Goal: Information Seeking & Learning: Compare options

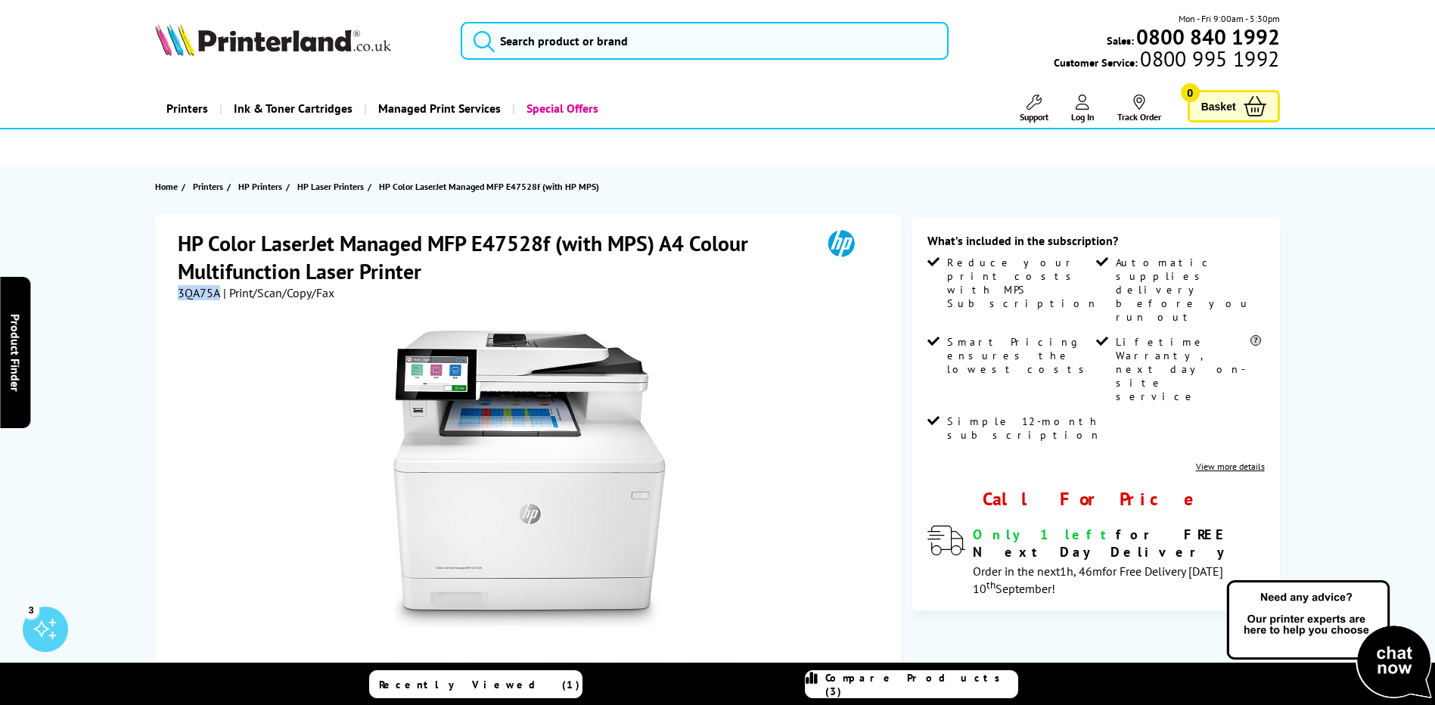
click at [908, 675] on link "Compare Products (3)" at bounding box center [911, 684] width 213 height 28
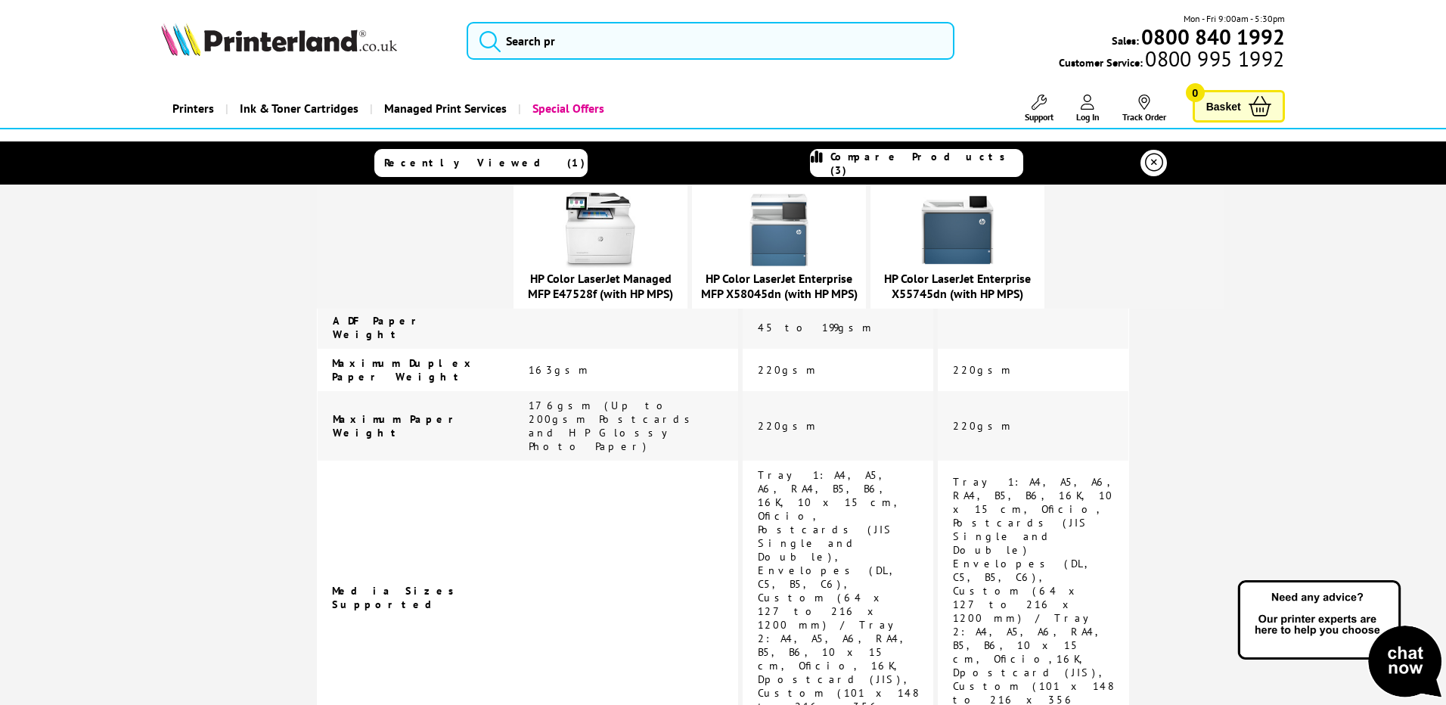
scroll to position [2393, 0]
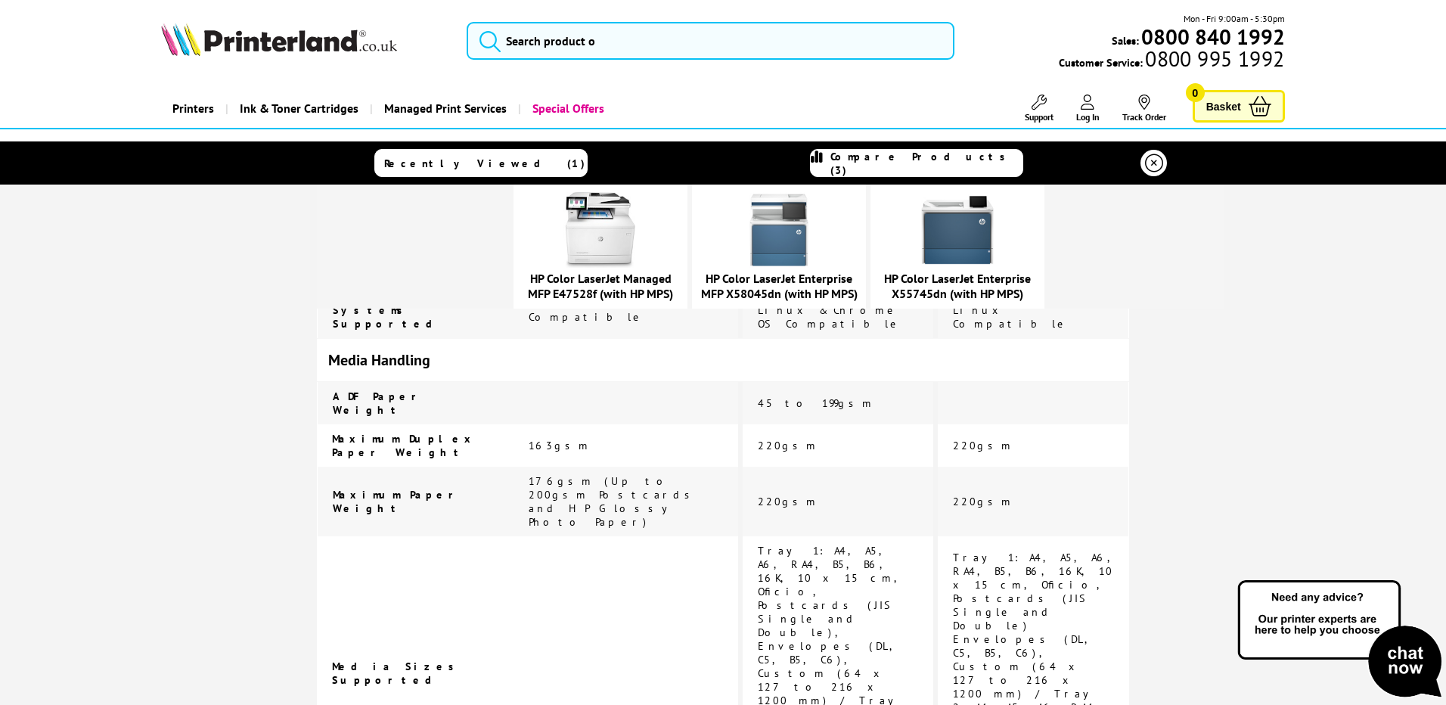
click at [817, 244] on img at bounding box center [779, 230] width 76 height 76
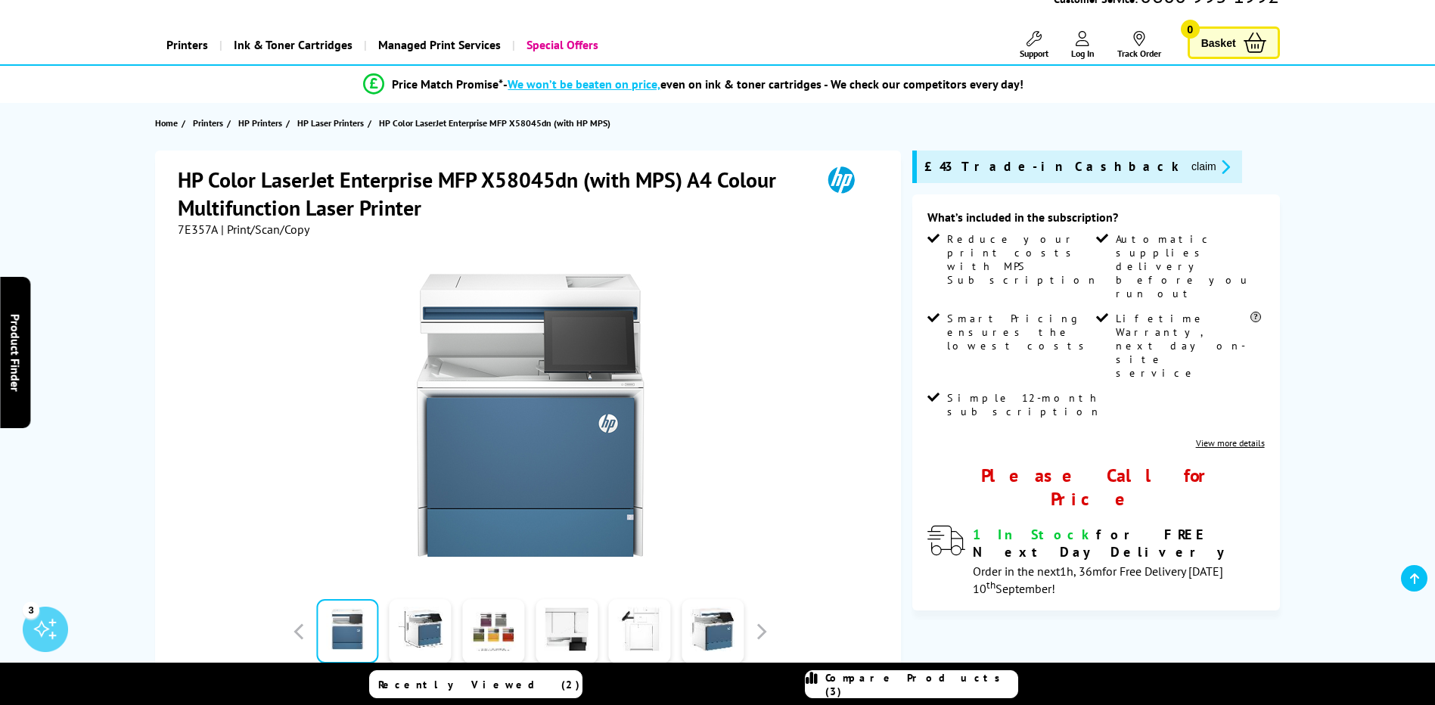
scroll to position [151, 0]
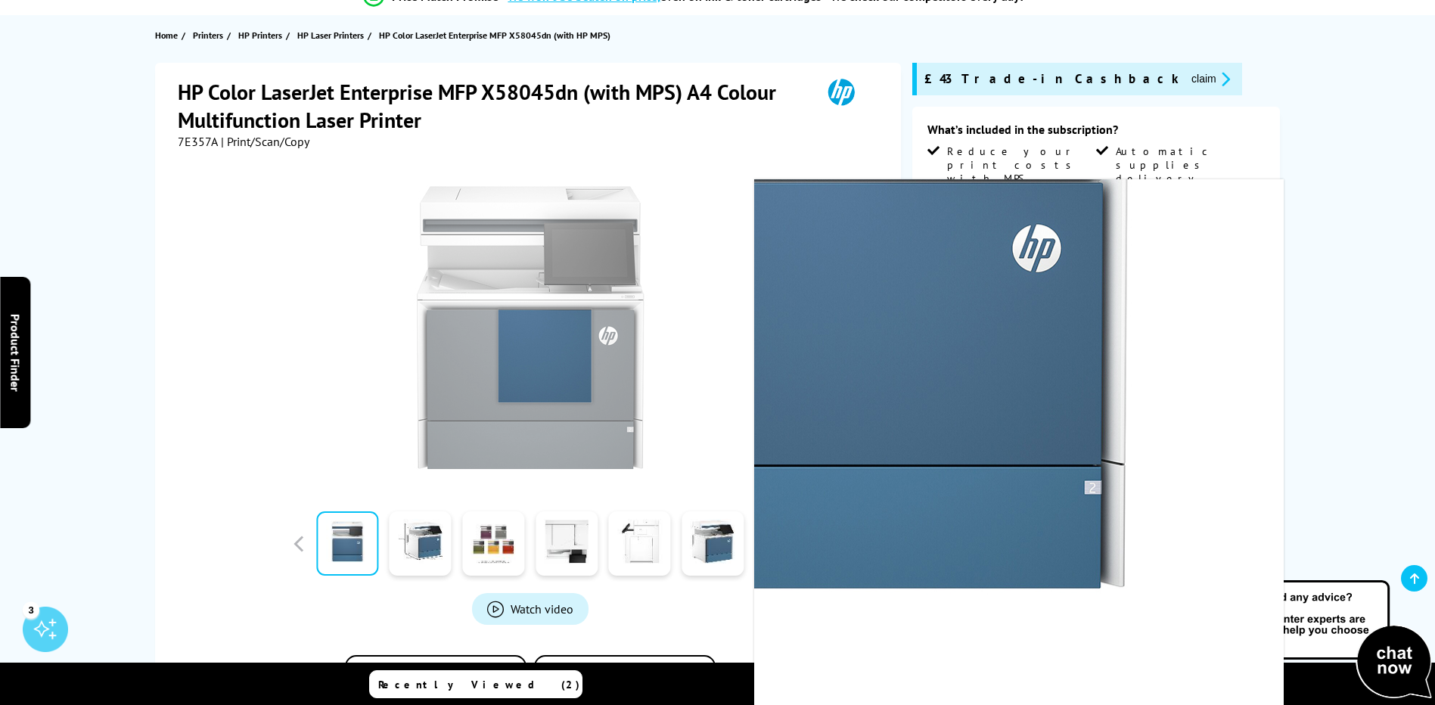
click at [545, 356] on img at bounding box center [530, 327] width 297 height 297
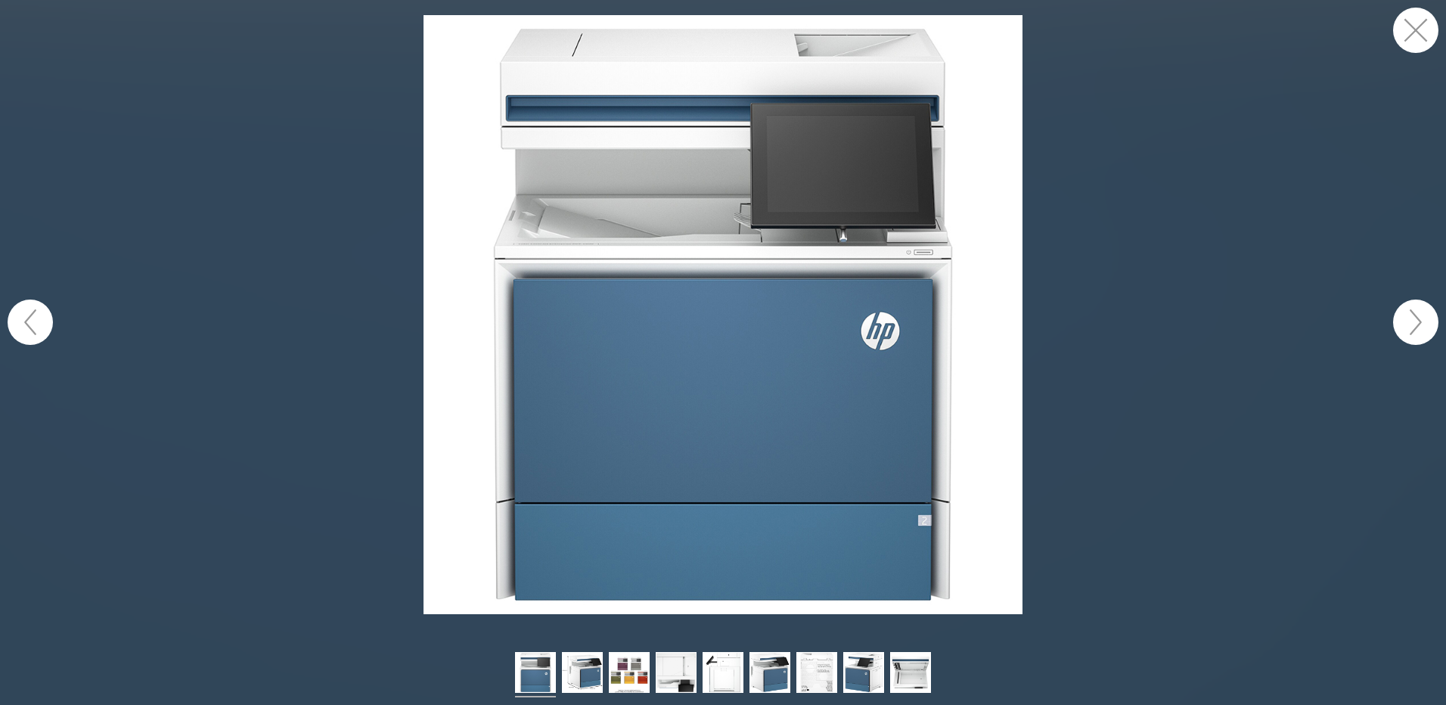
click at [1409, 32] on button "button" at bounding box center [1415, 30] width 45 height 45
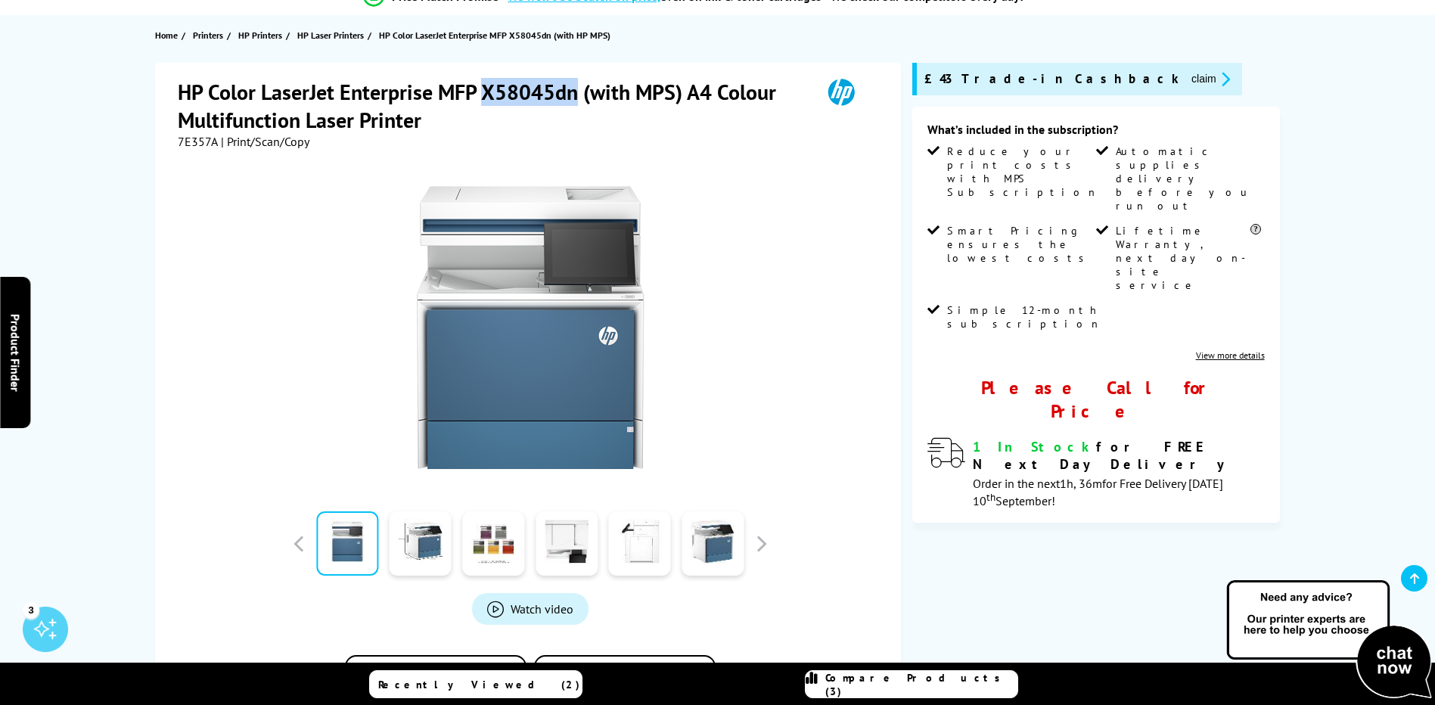
drag, startPoint x: 481, startPoint y: 92, endPoint x: 574, endPoint y: 92, distance: 93.0
click at [574, 92] on h1 "HP Color LaserJet Enterprise MFP X58045dn (with MPS) A4 Colour Multifunction La…" at bounding box center [492, 106] width 629 height 56
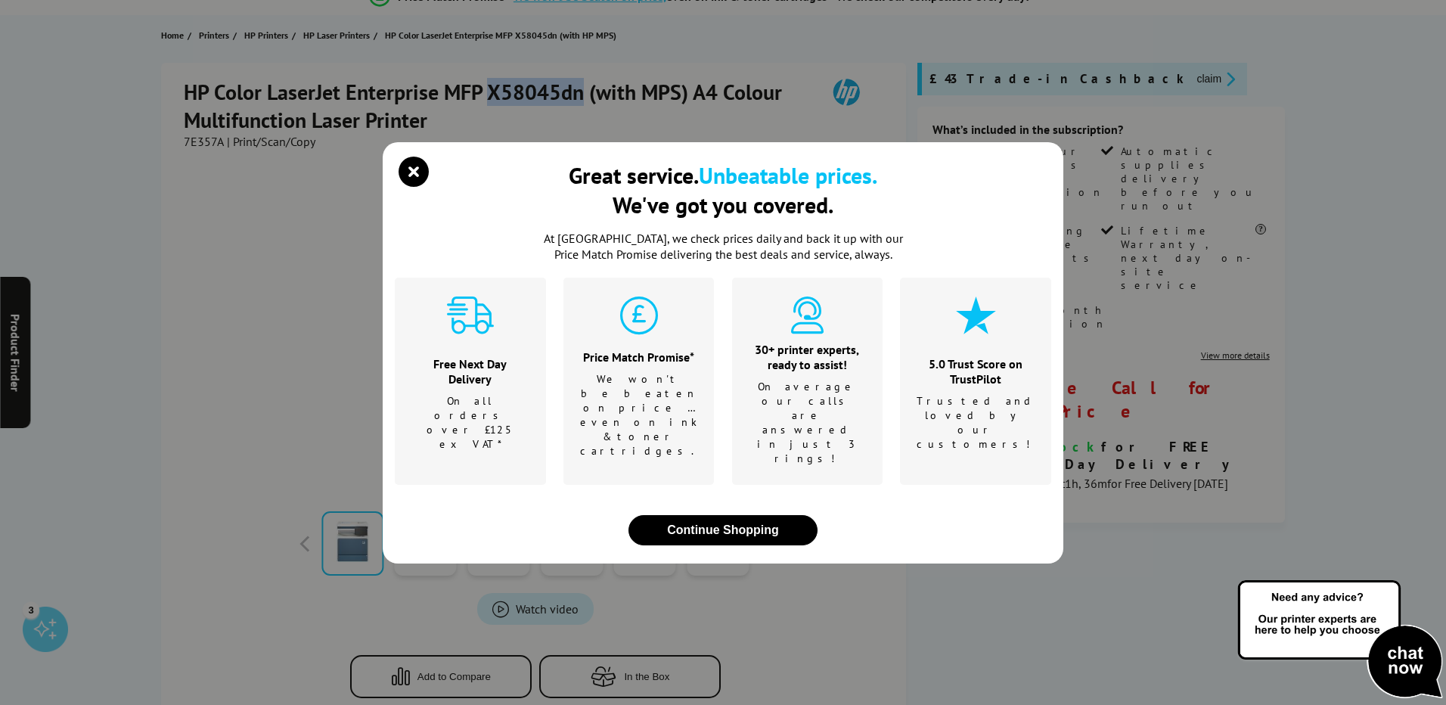
copy h1 "X58045dn"
click at [421, 187] on icon "close modal" at bounding box center [414, 172] width 30 height 30
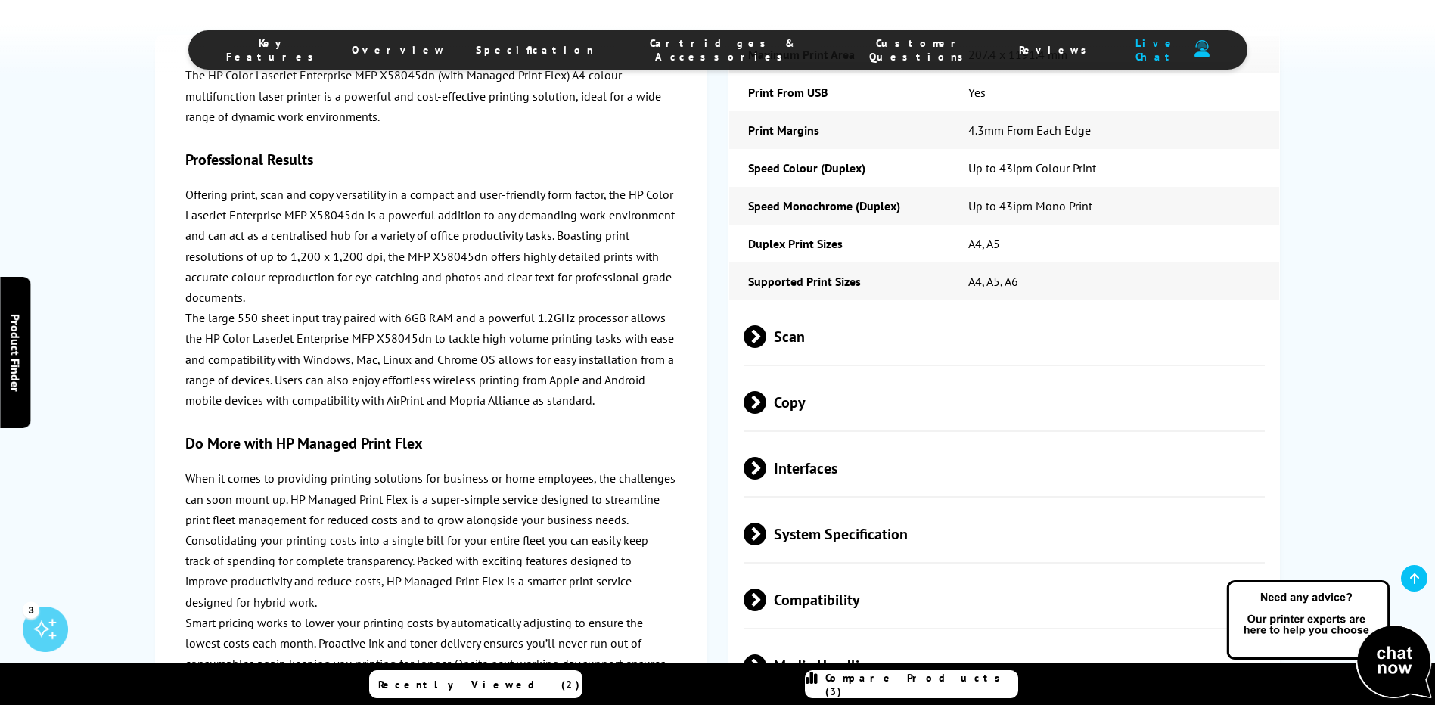
scroll to position [2950, 0]
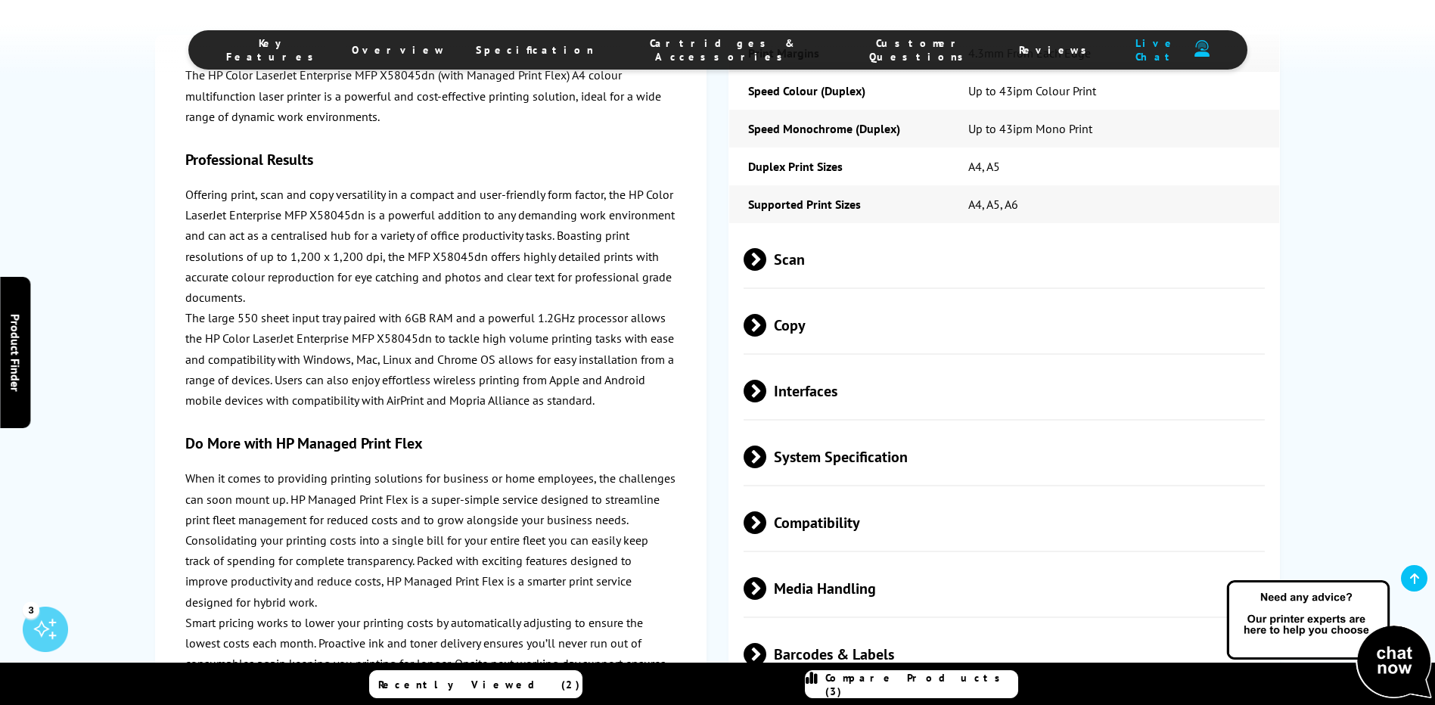
click at [766, 248] on span at bounding box center [766, 259] width 0 height 23
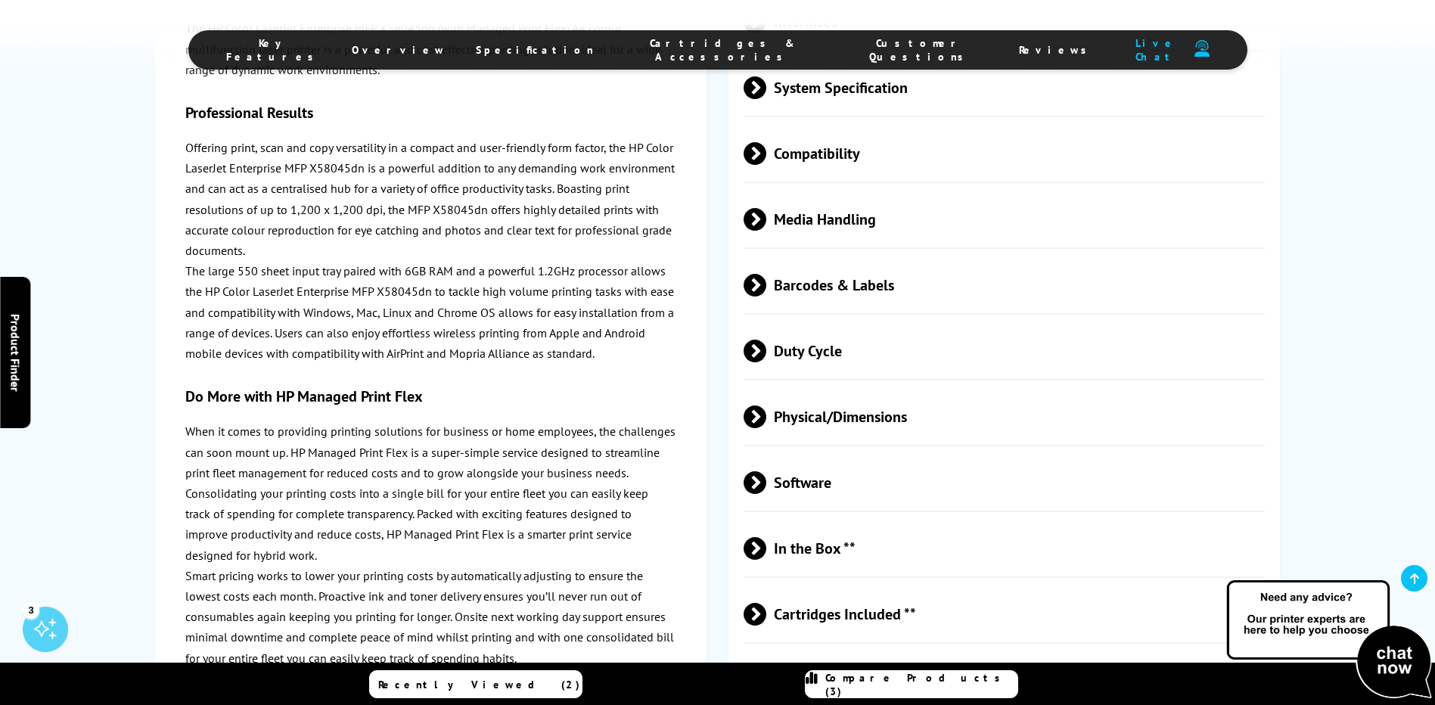
scroll to position [3933, 0]
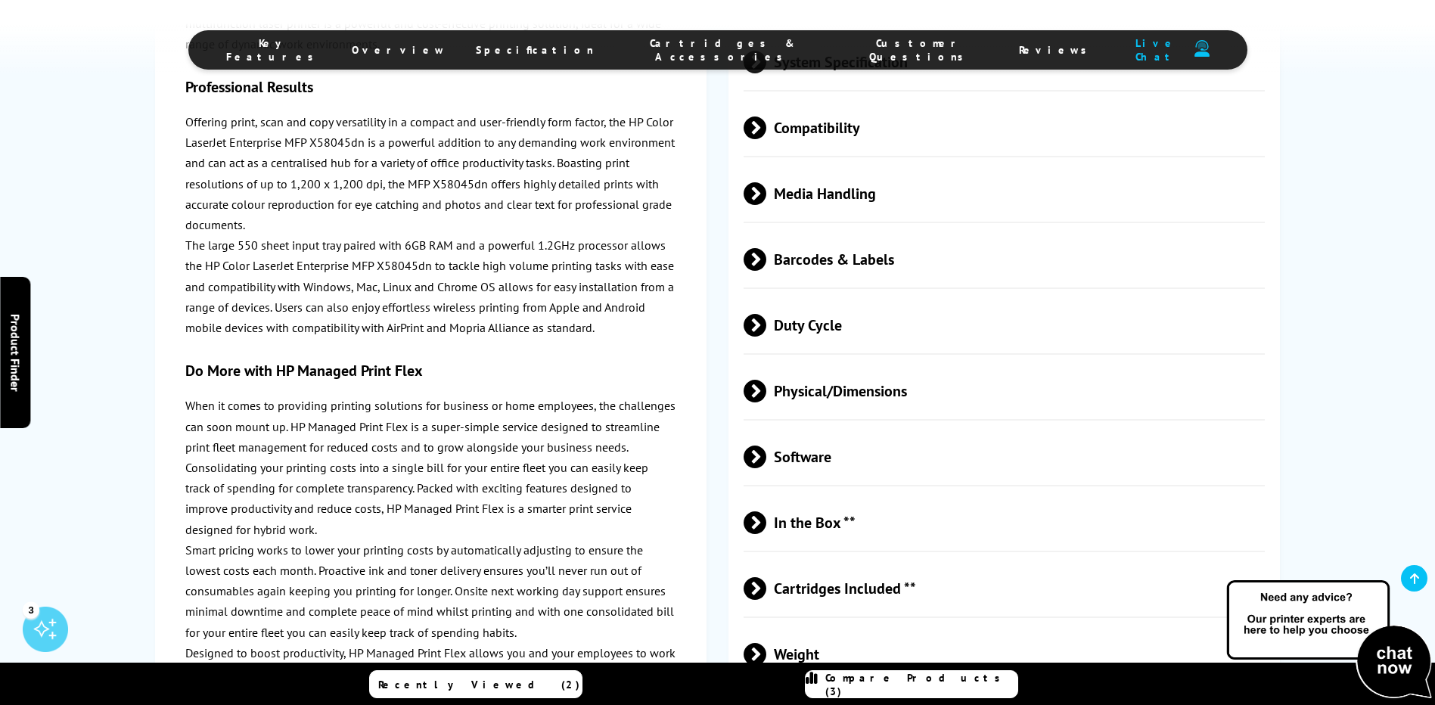
click at [766, 314] on span at bounding box center [766, 325] width 0 height 23
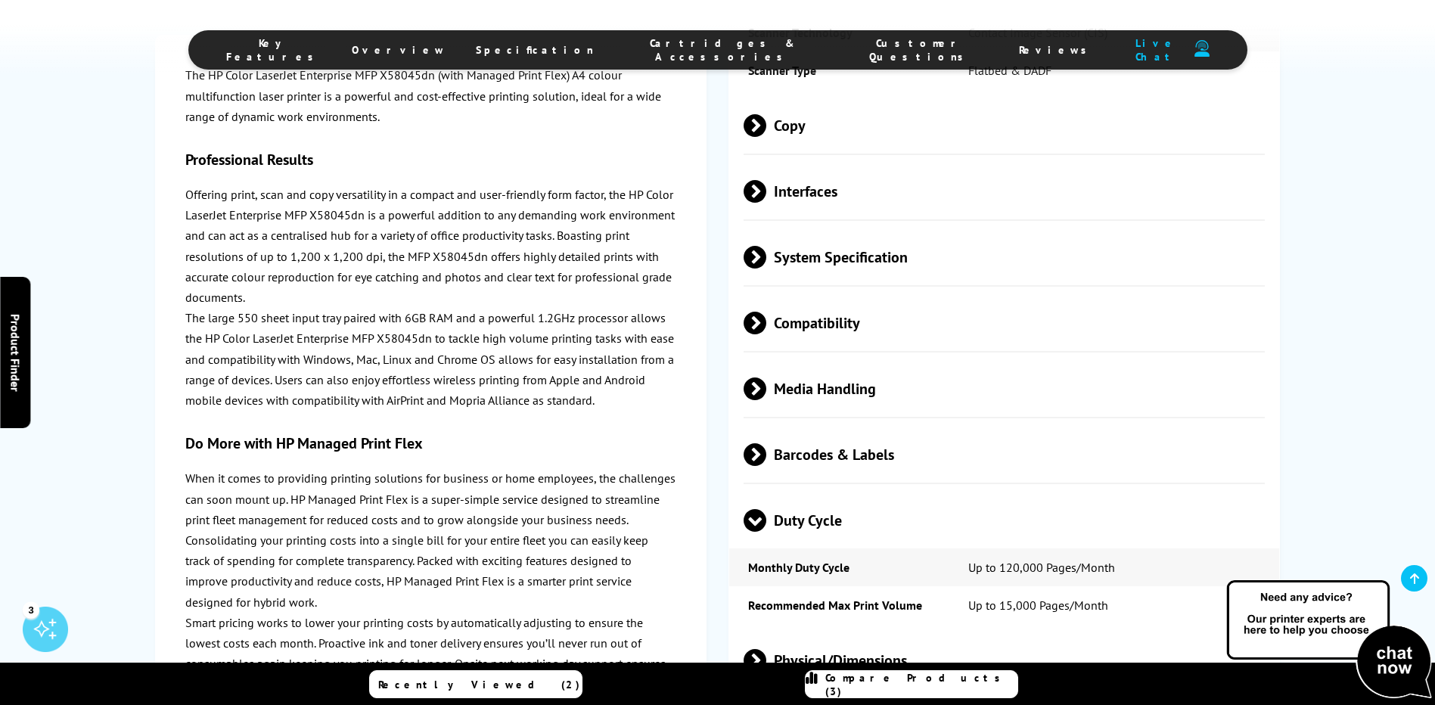
scroll to position [3707, 0]
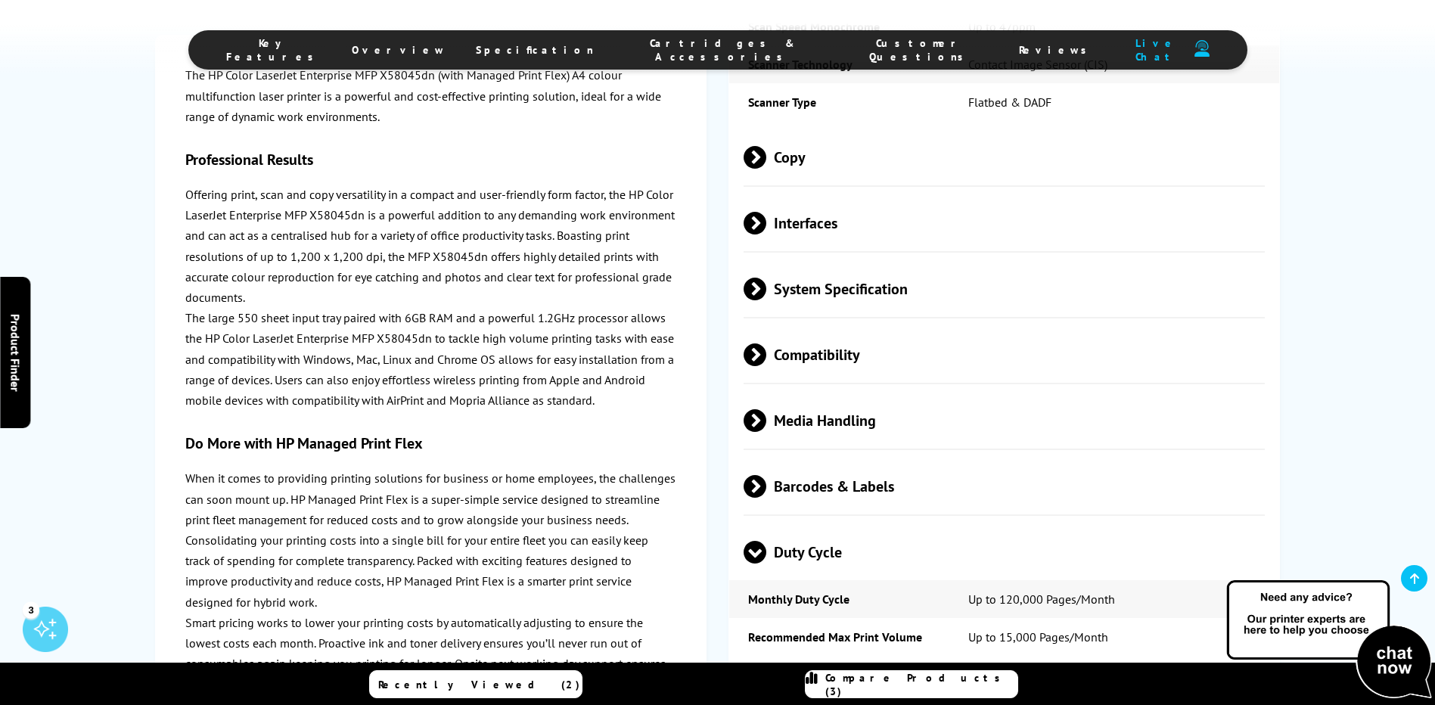
click at [766, 409] on span at bounding box center [766, 420] width 0 height 23
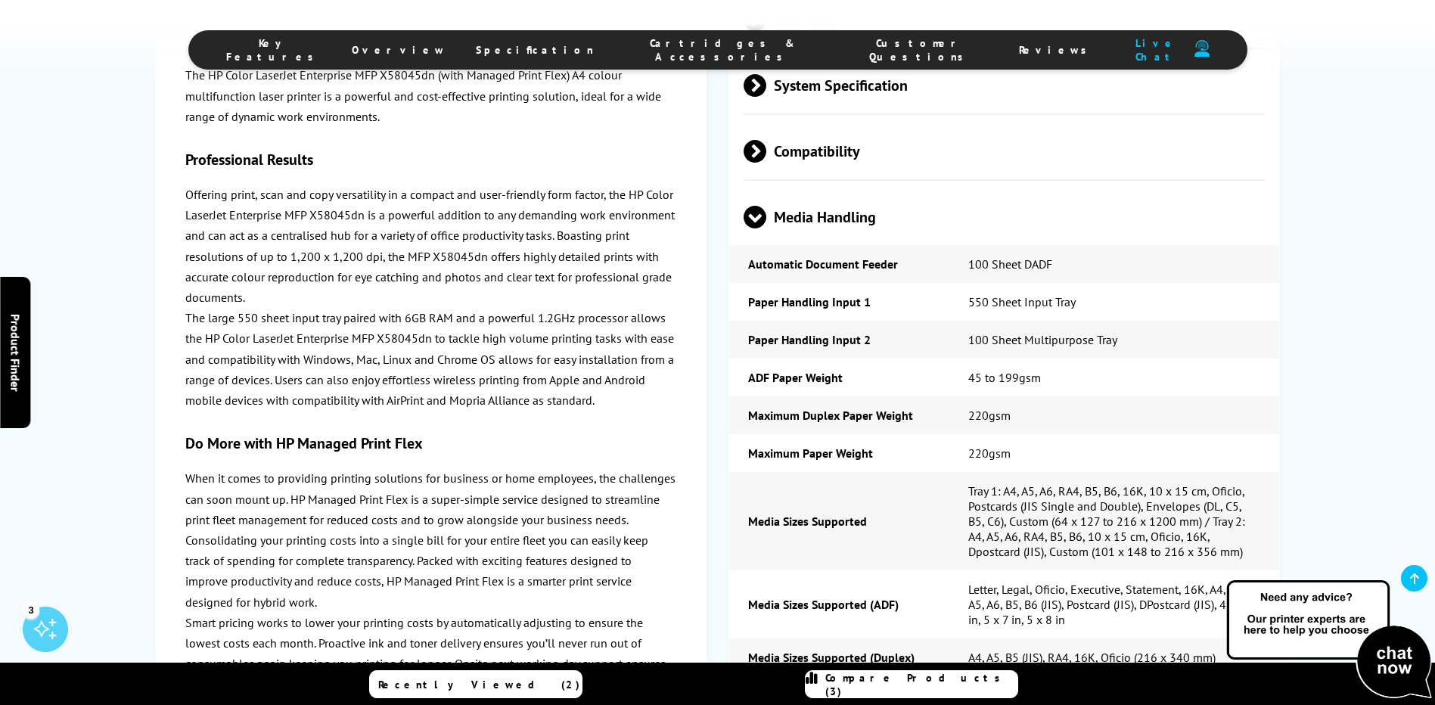
scroll to position [3933, 0]
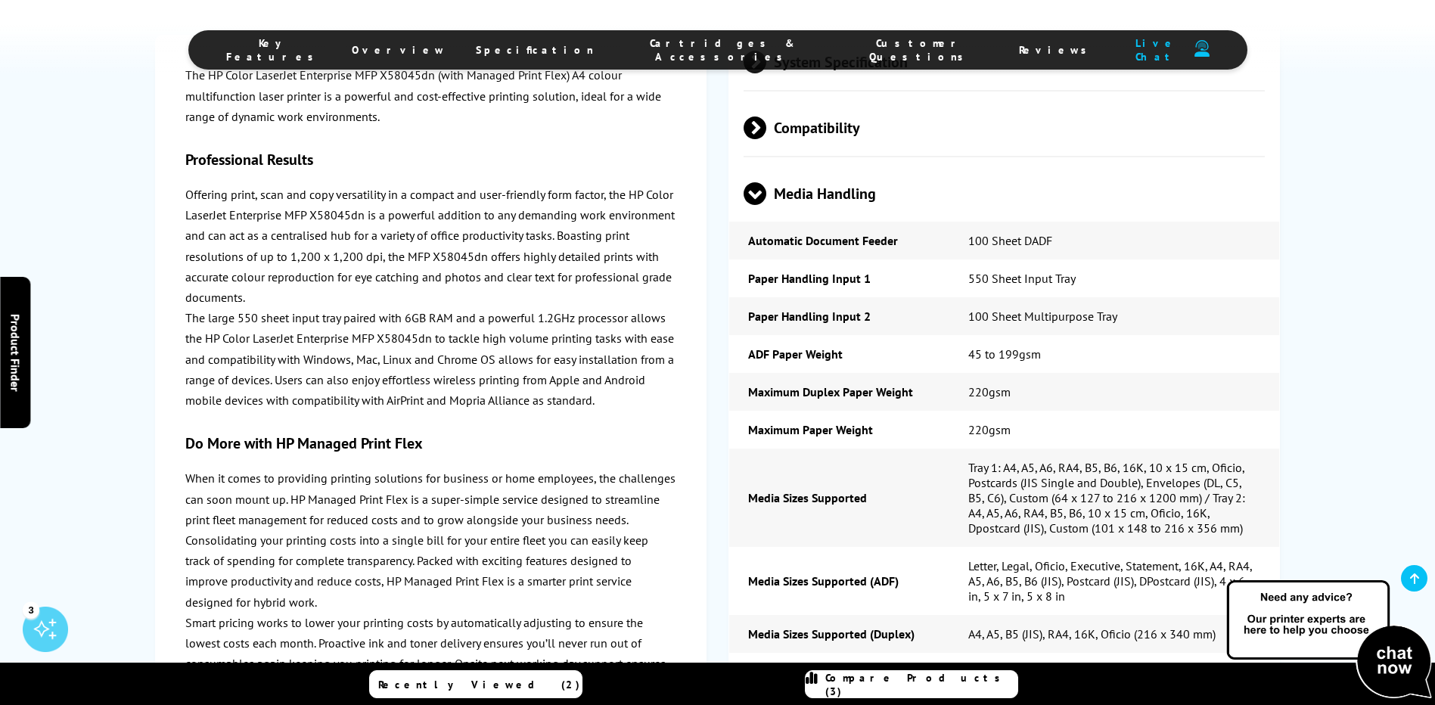
drag, startPoint x: 679, startPoint y: 52, endPoint x: 685, endPoint y: 98, distance: 46.5
click at [679, 52] on span "Cartridges & Accessories" at bounding box center [723, 49] width 198 height 27
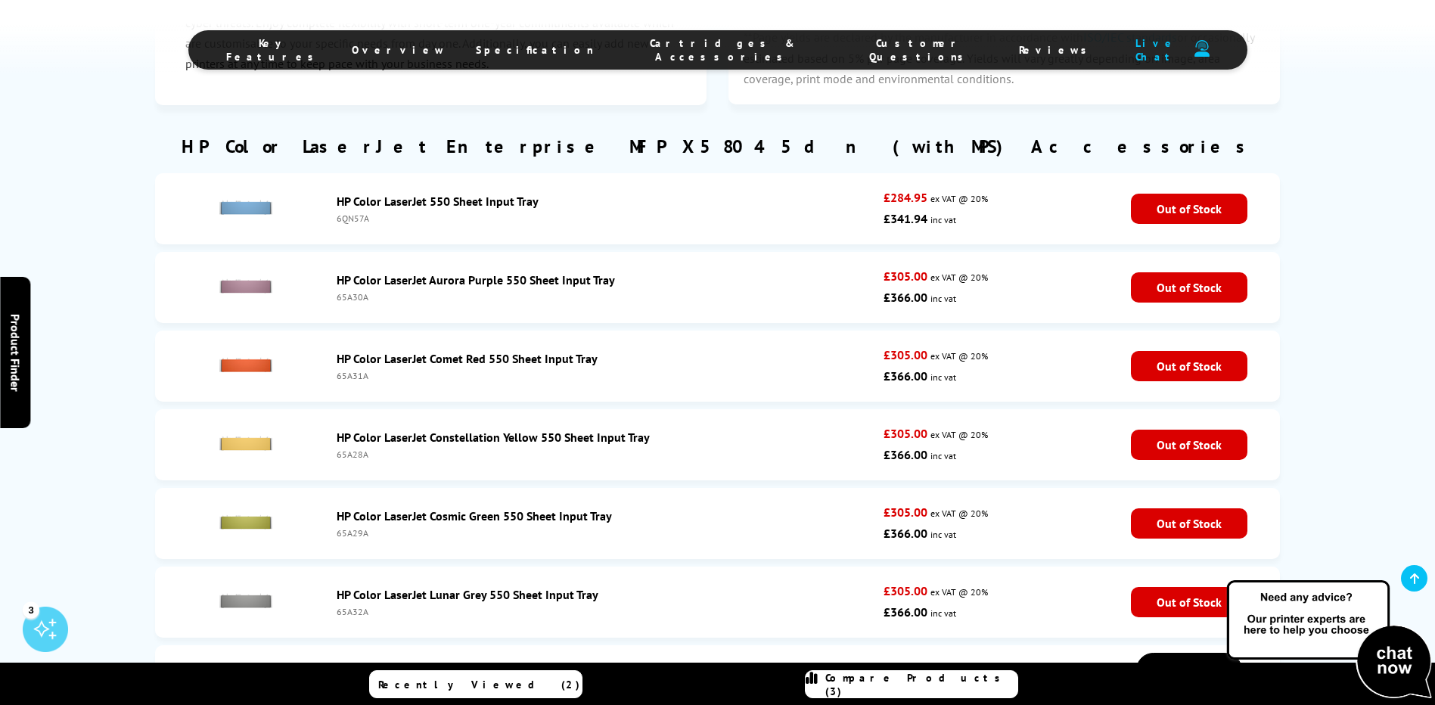
scroll to position [5244, 0]
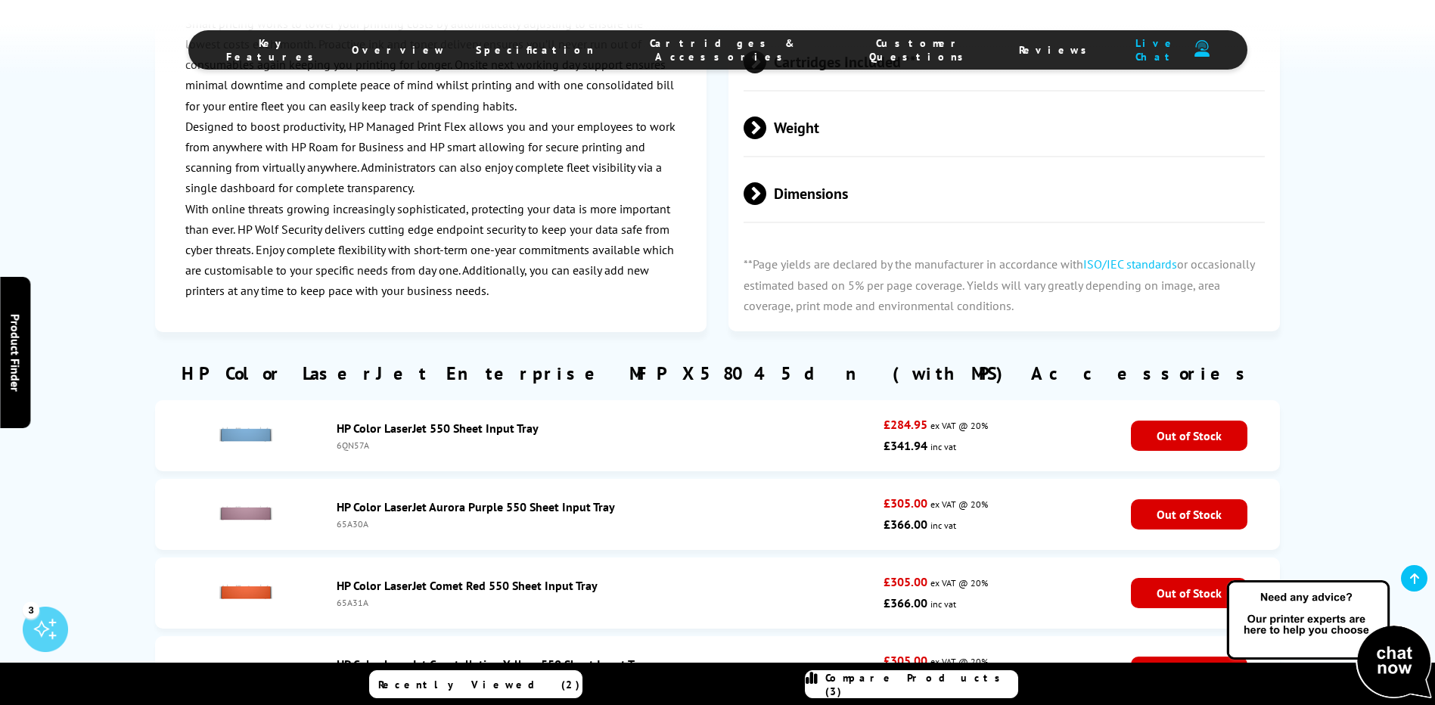
click at [437, 421] on link "HP Color LaserJet 550 Sheet Input Tray" at bounding box center [438, 428] width 202 height 15
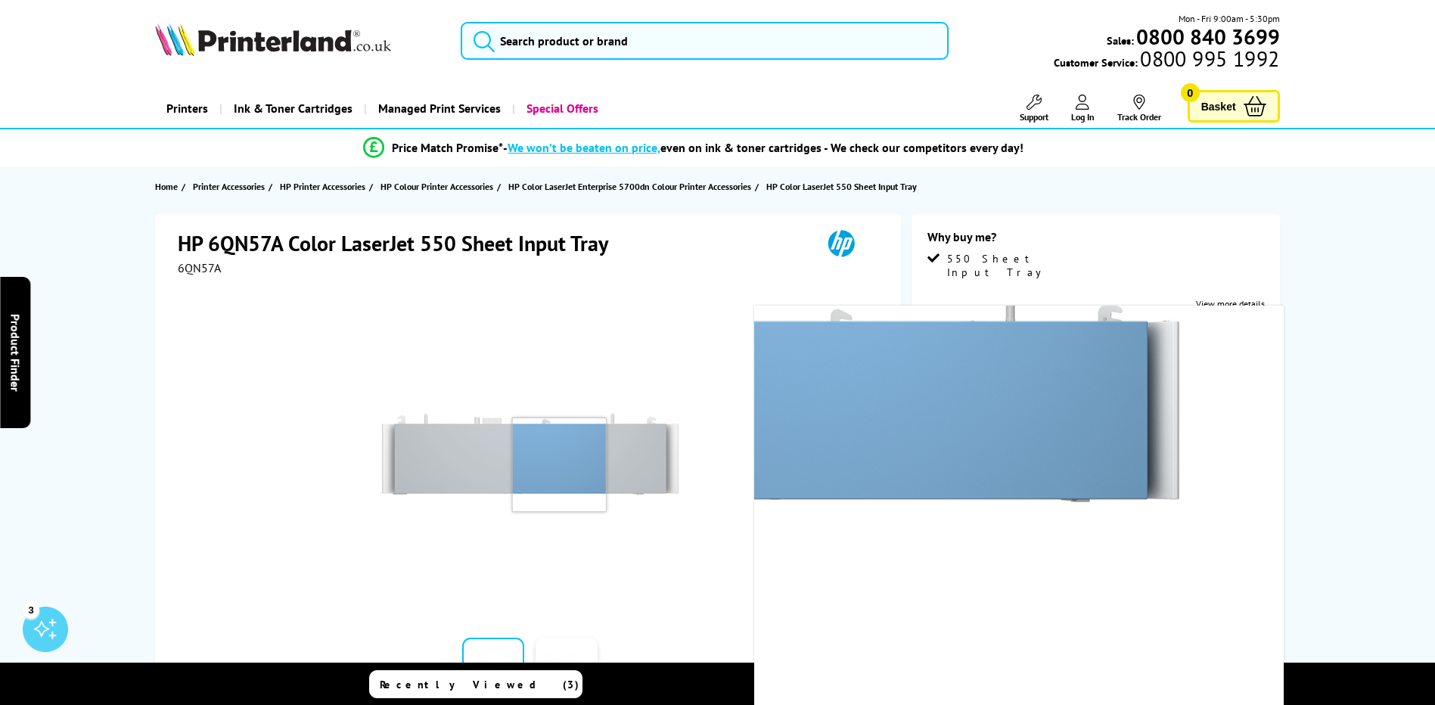
click at [559, 464] on img at bounding box center [530, 454] width 297 height 297
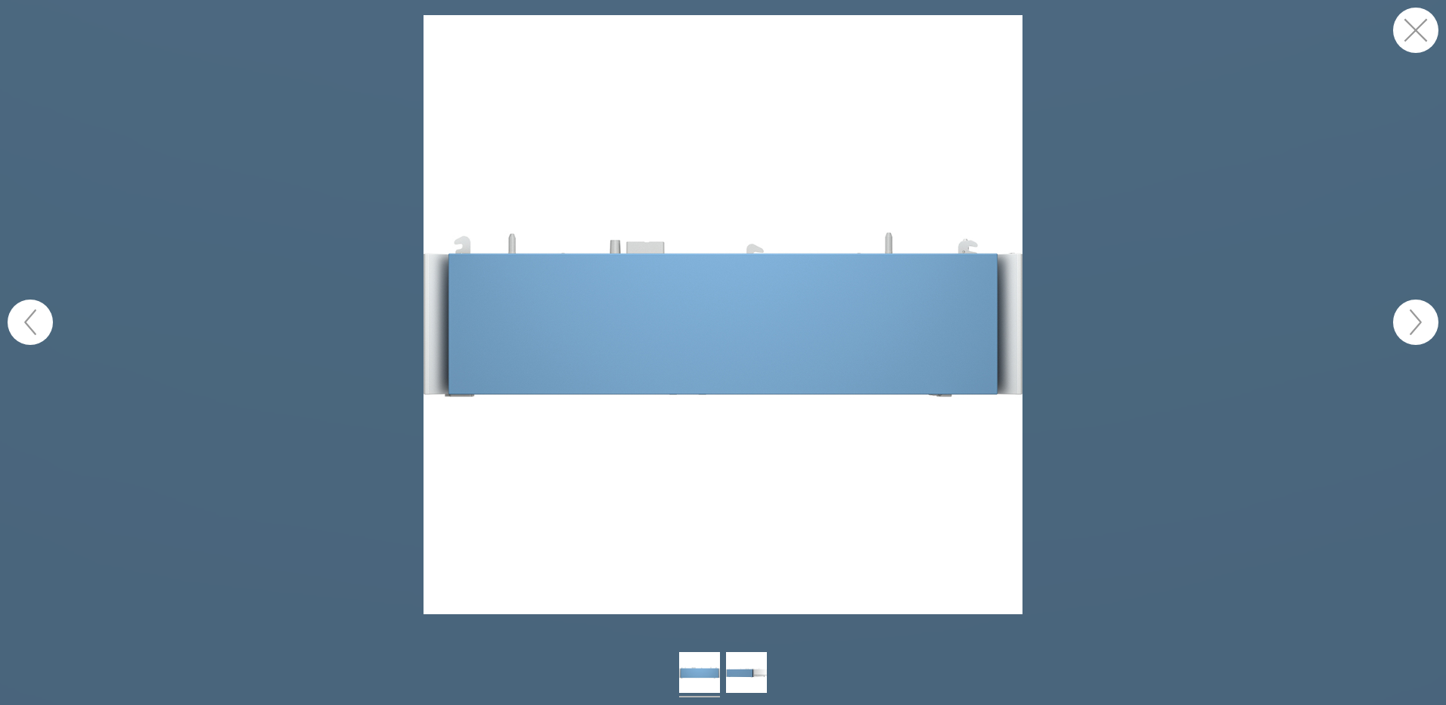
click at [1396, 33] on button "button" at bounding box center [1415, 30] width 45 height 45
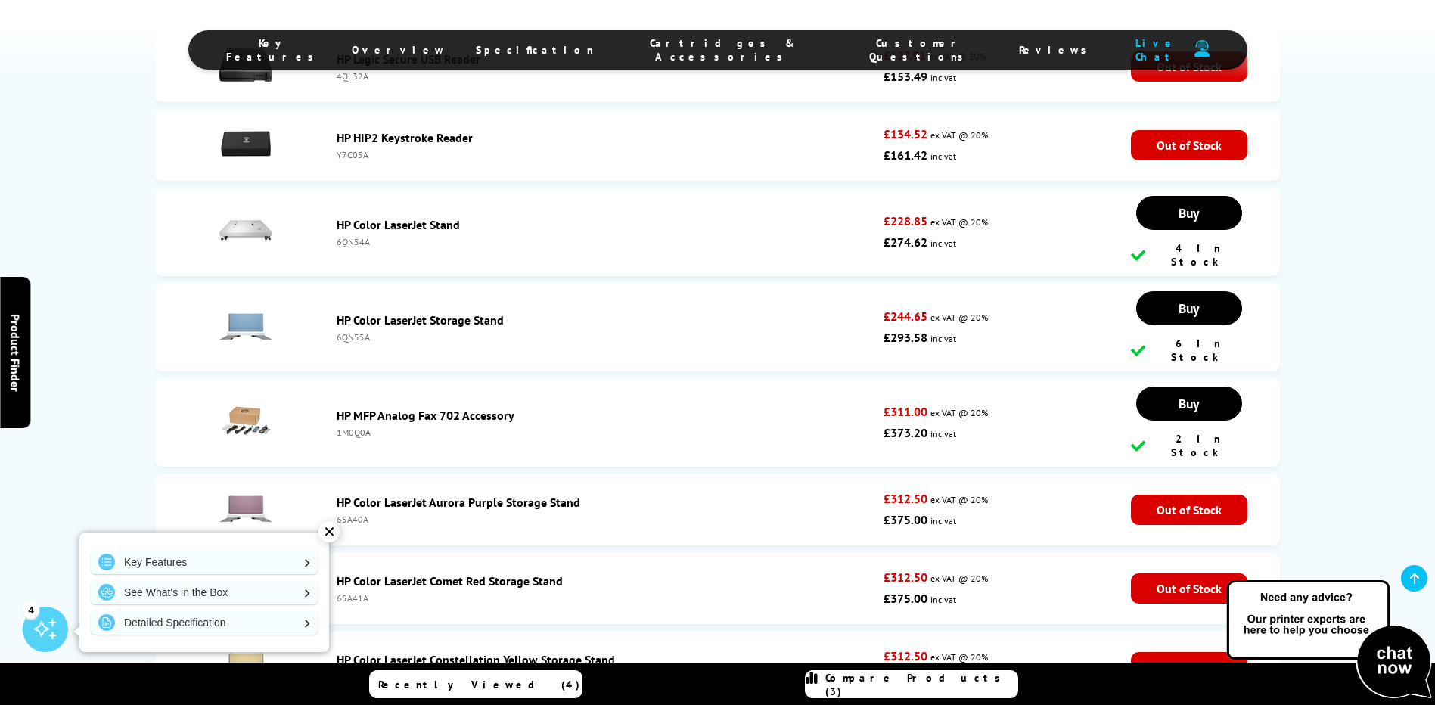
scroll to position [6156, 0]
click at [463, 312] on link "HP Color LaserJet Storage Stand" at bounding box center [420, 319] width 167 height 15
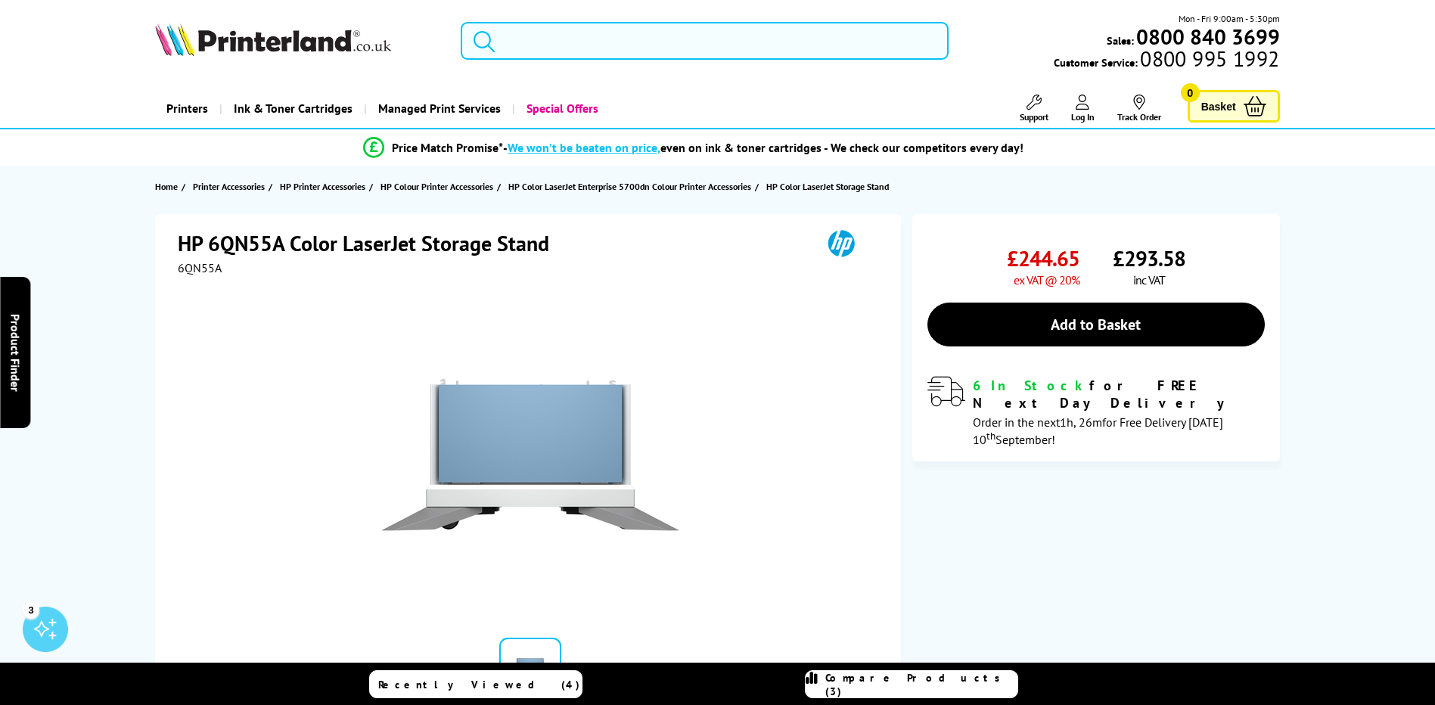
click at [626, 38] on input "search" at bounding box center [705, 41] width 488 height 38
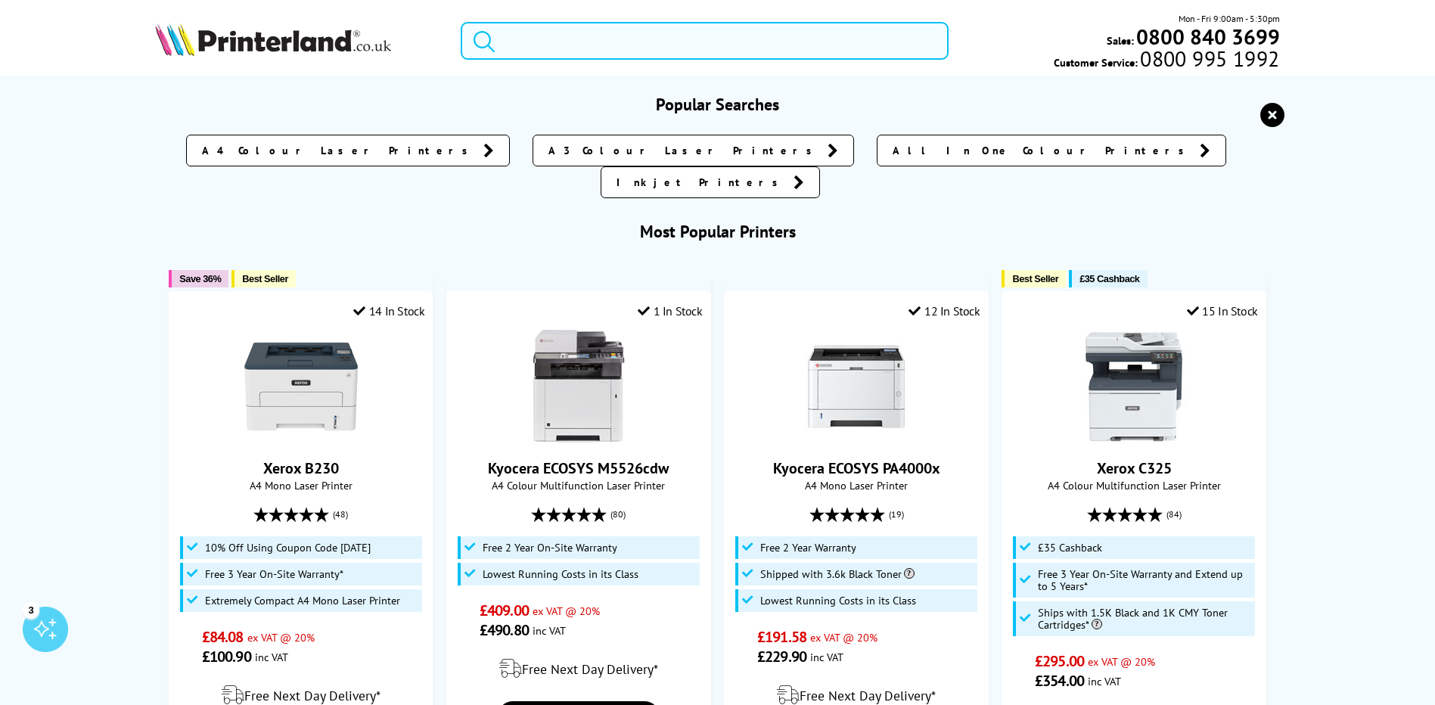
paste input "6QN54A"
type input "6QN54A"
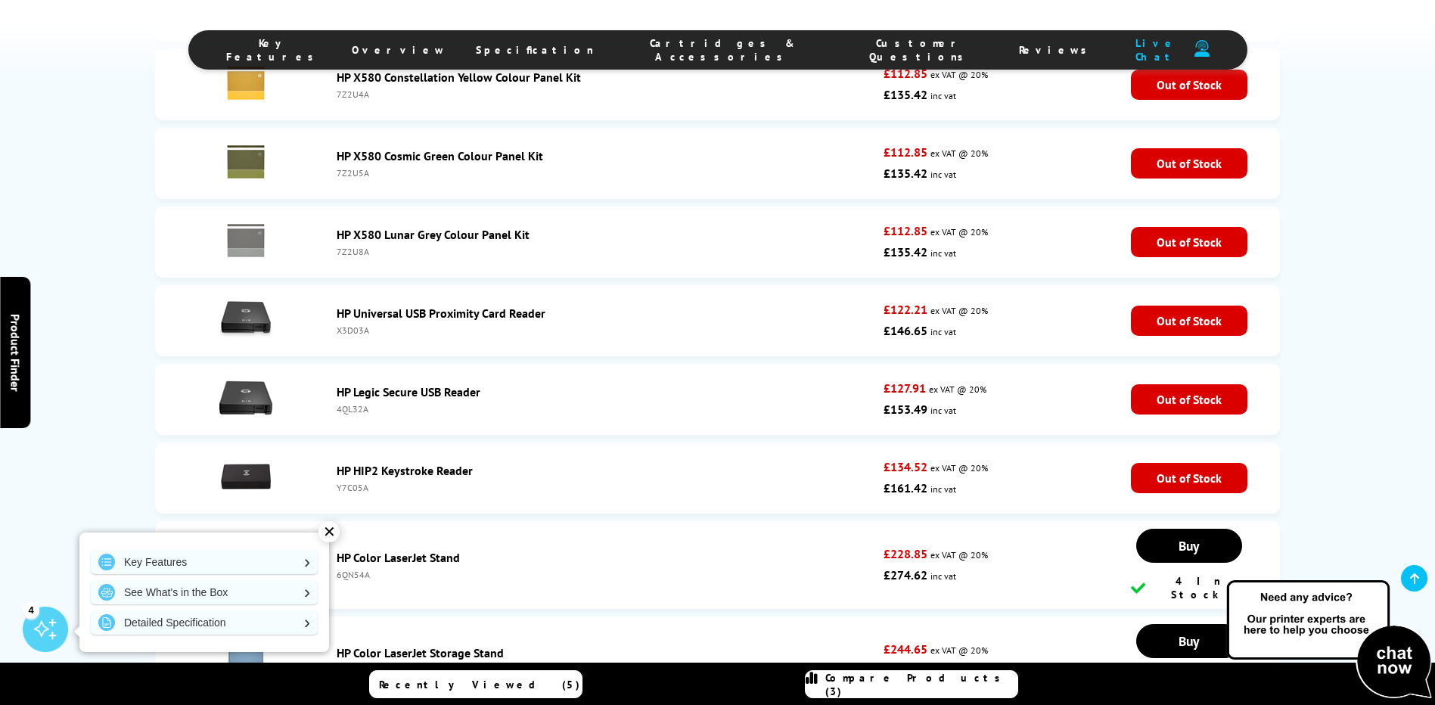
scroll to position [5835, 0]
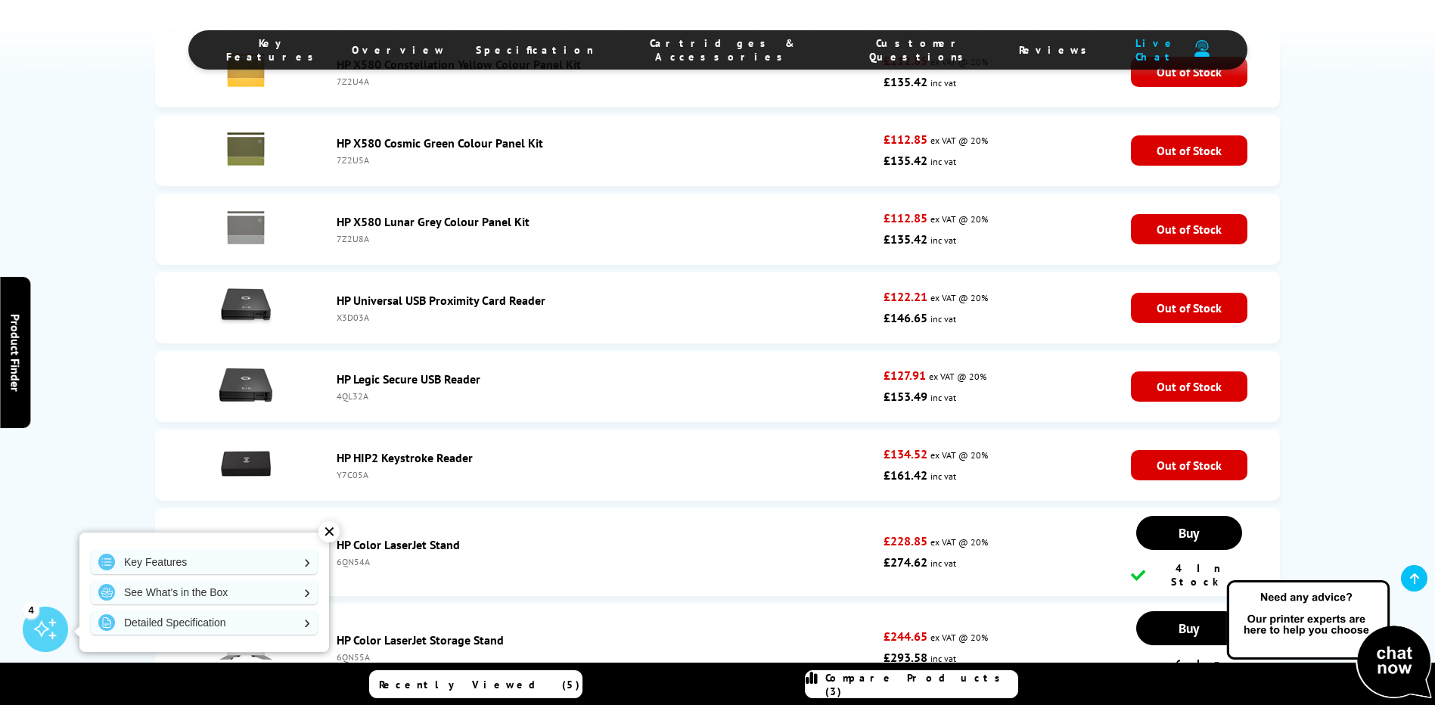
click at [467, 632] on link "HP Color LaserJet Storage Stand" at bounding box center [420, 639] width 167 height 15
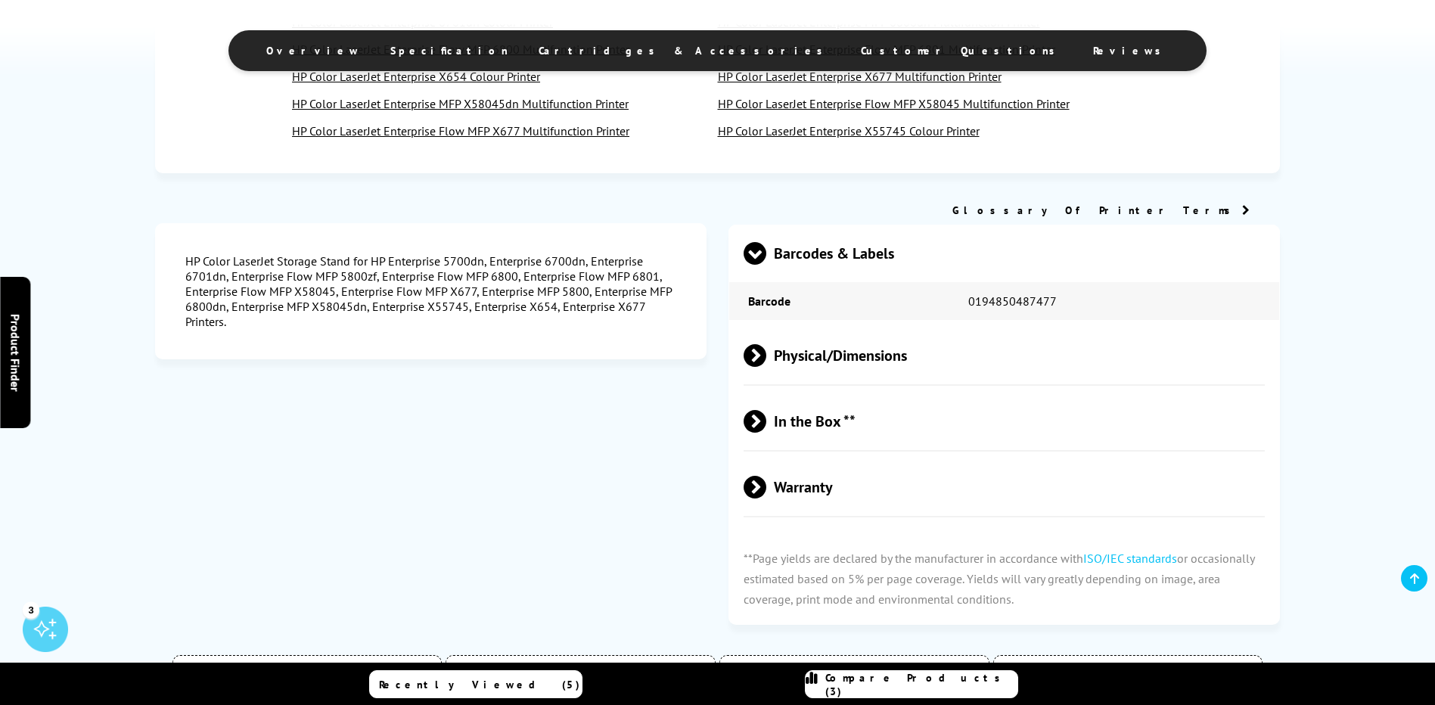
scroll to position [908, 0]
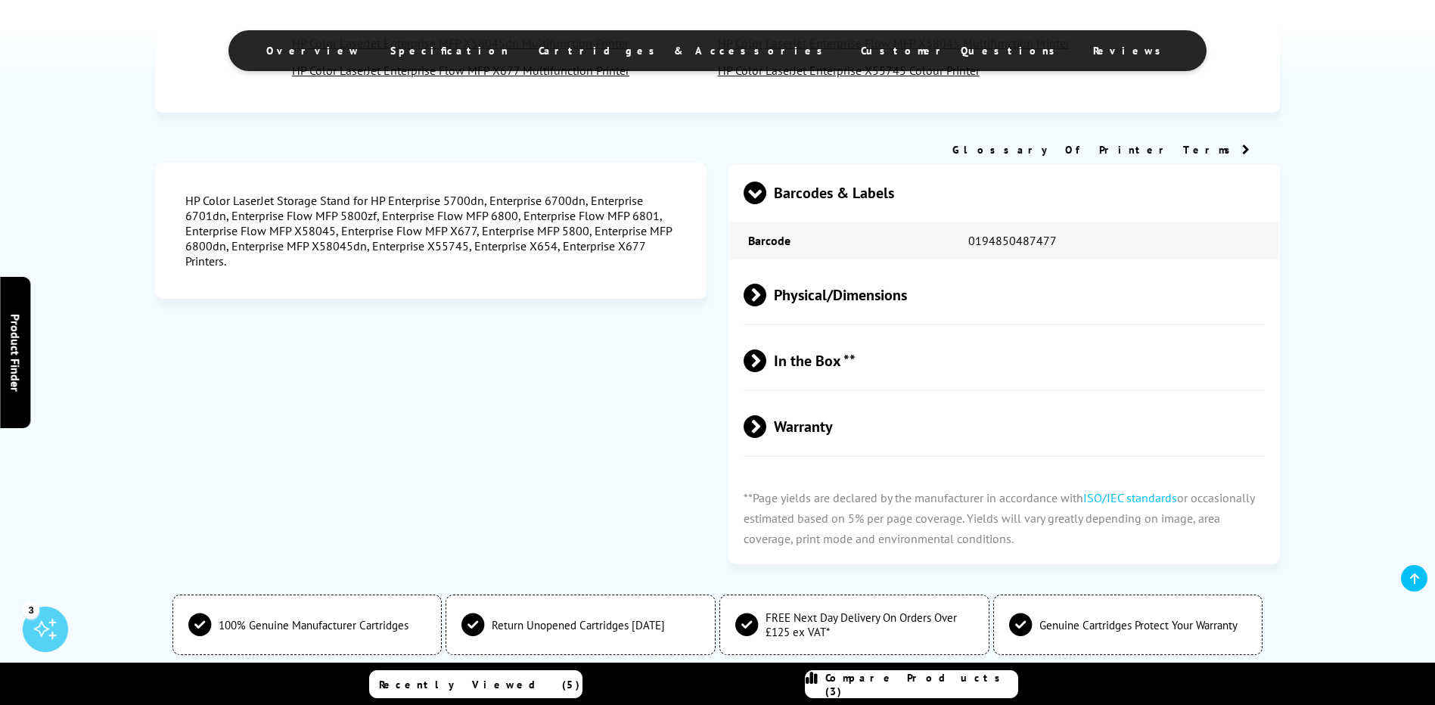
click at [766, 290] on span at bounding box center [766, 295] width 0 height 23
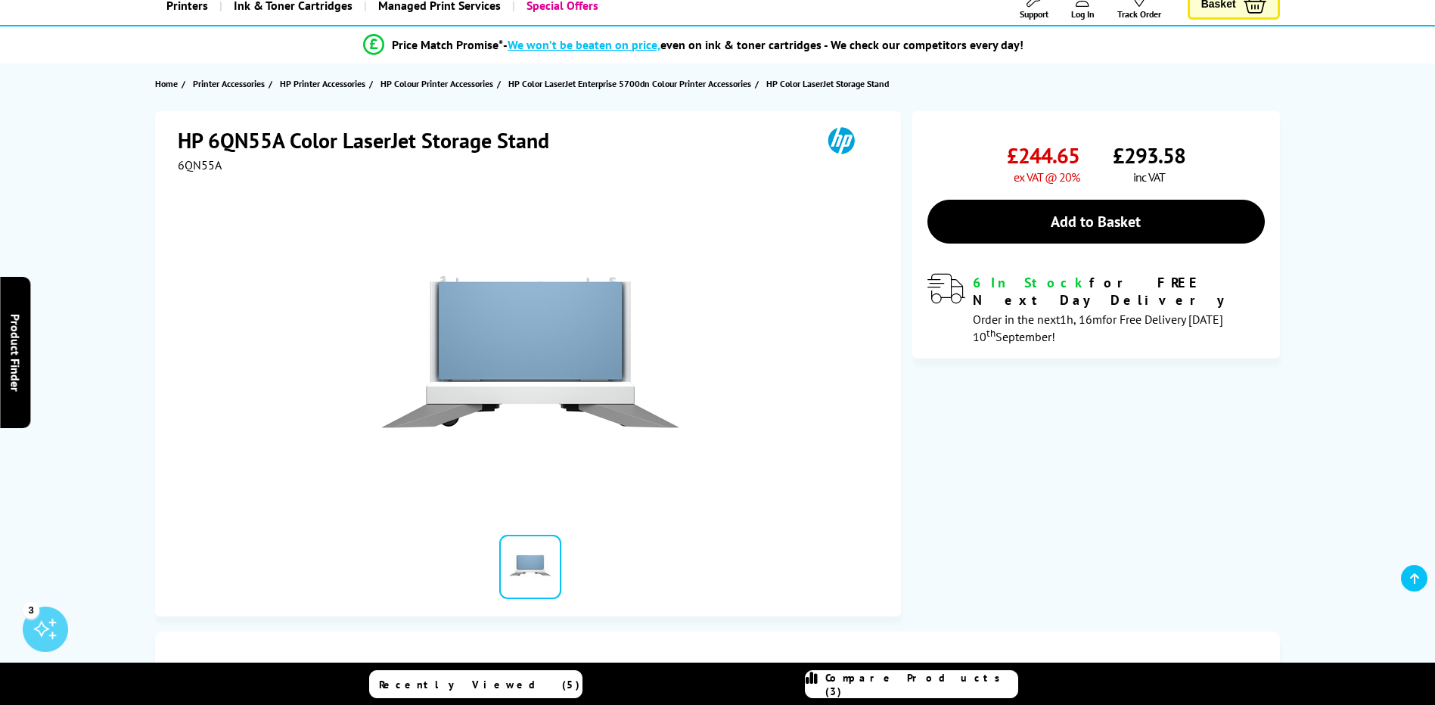
scroll to position [0, 0]
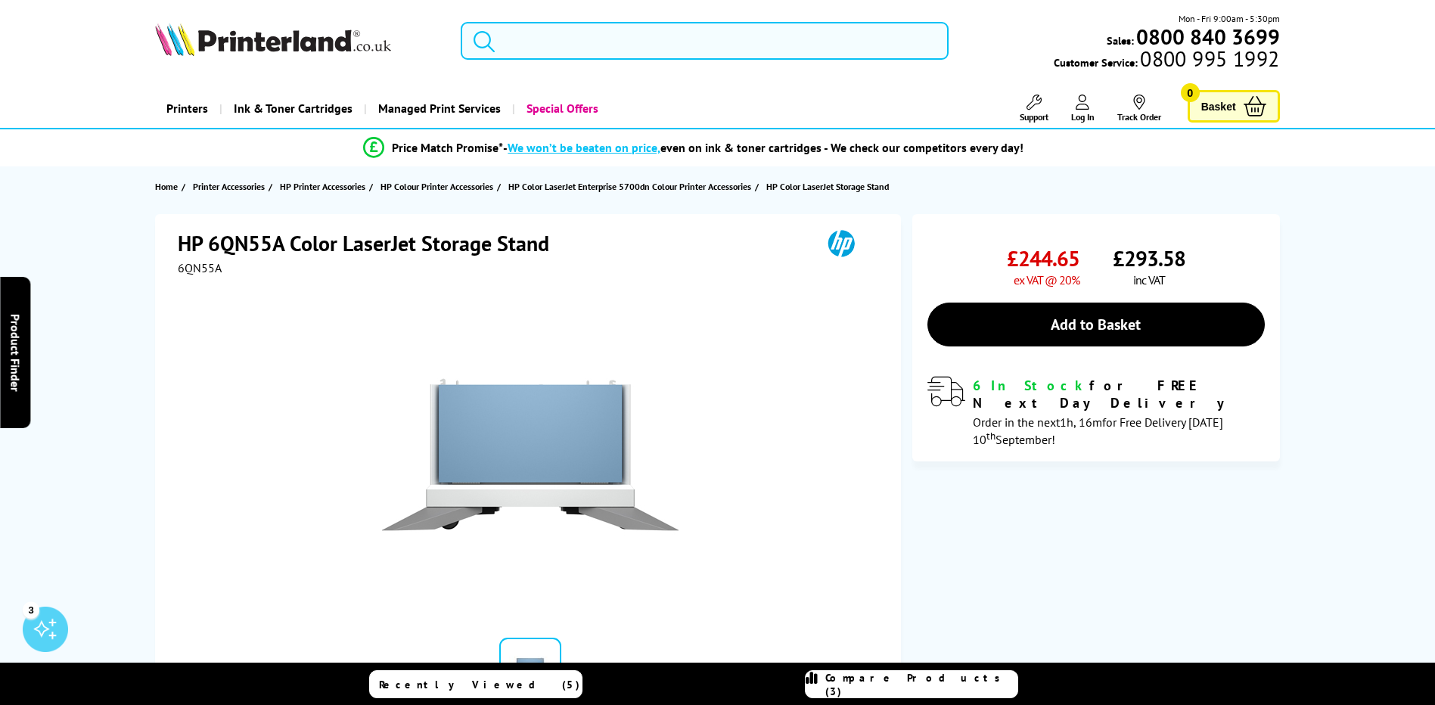
click at [617, 38] on input "search" at bounding box center [705, 41] width 488 height 38
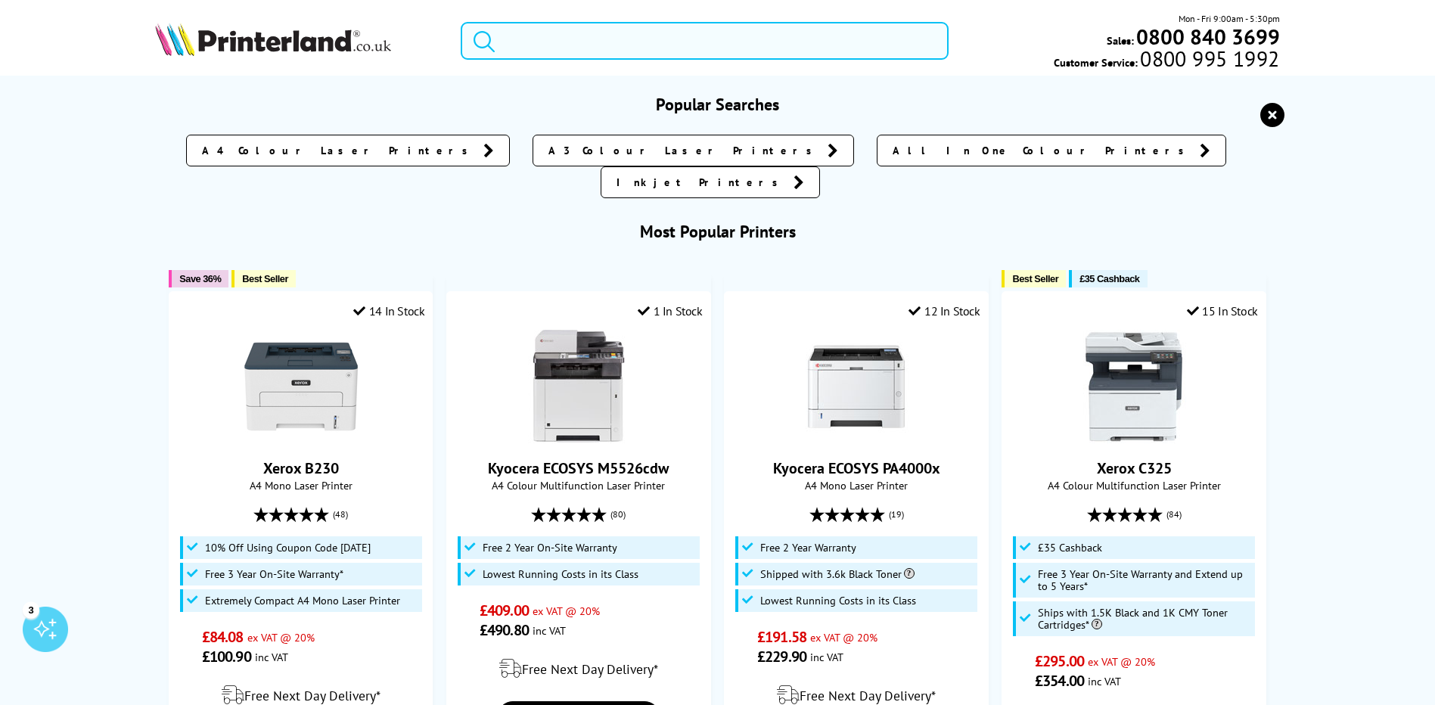
paste input "6QN54A"
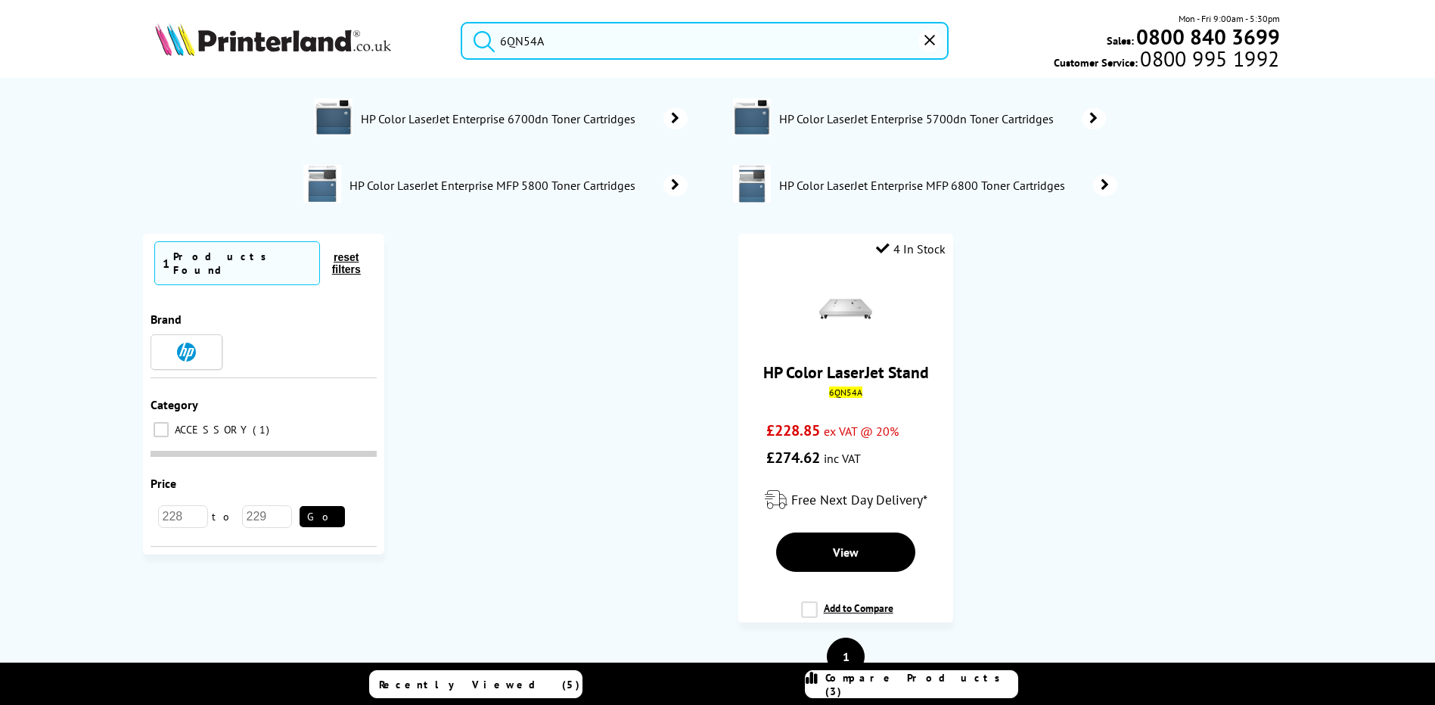
type input "6QN54A"
click at [461, 22] on button "submit" at bounding box center [480, 38] width 38 height 33
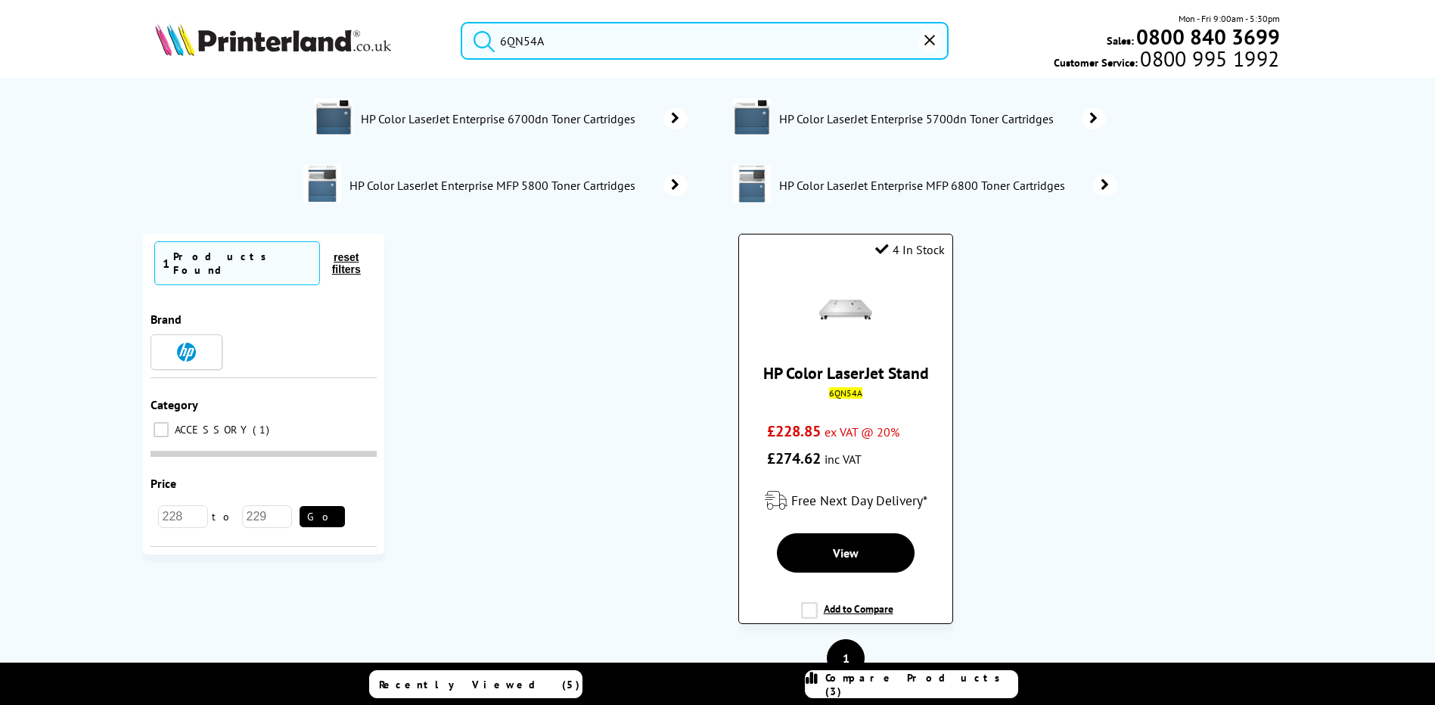
click at [835, 314] on img at bounding box center [845, 310] width 53 height 53
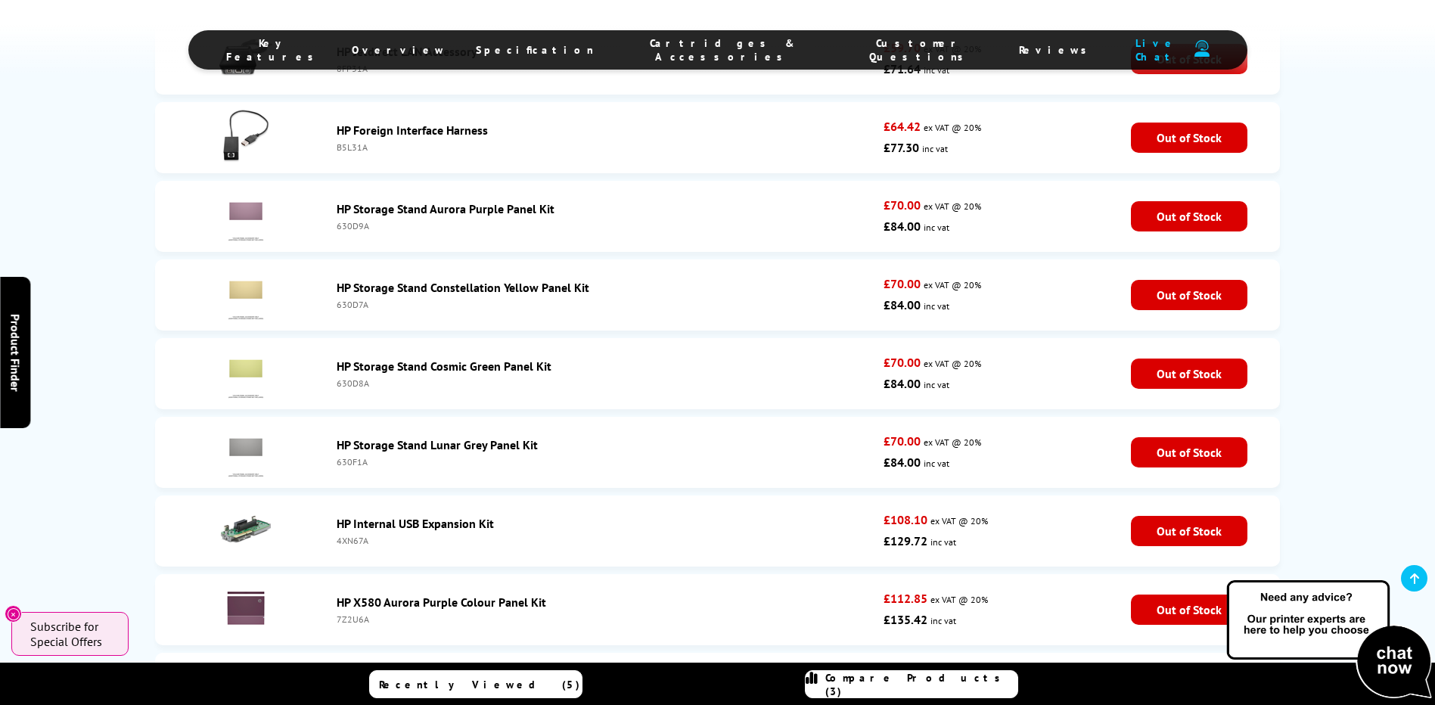
scroll to position [5291, 0]
